Goal: Information Seeking & Learning: Learn about a topic

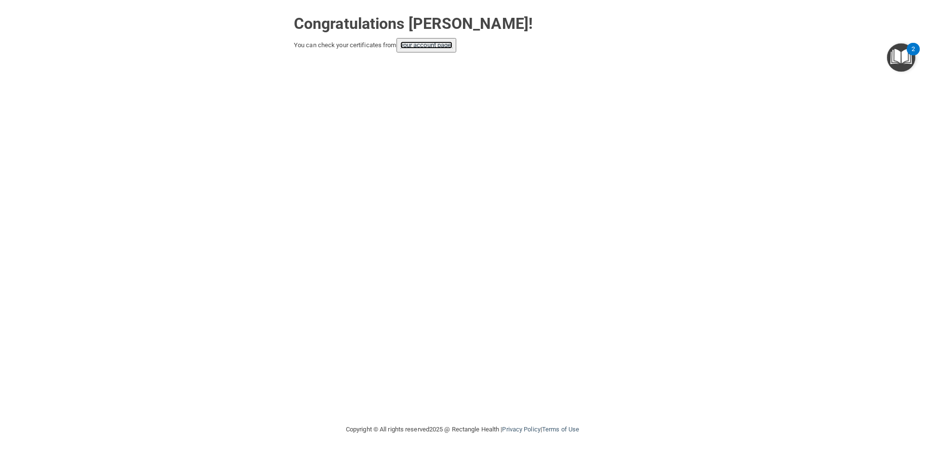
click at [445, 46] on link "your account page!" at bounding box center [427, 44] width 53 height 7
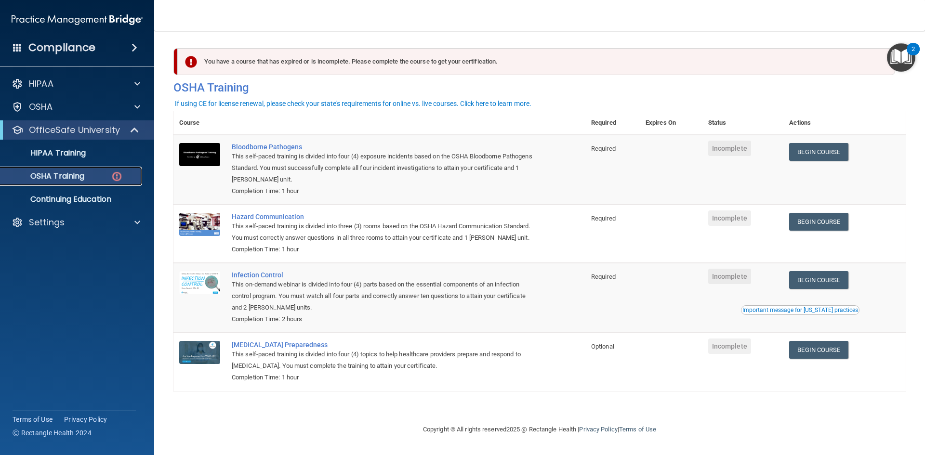
click at [89, 178] on div "OSHA Training" at bounding box center [72, 177] width 132 height 10
